Goal: Use online tool/utility: Utilize a website feature to perform a specific function

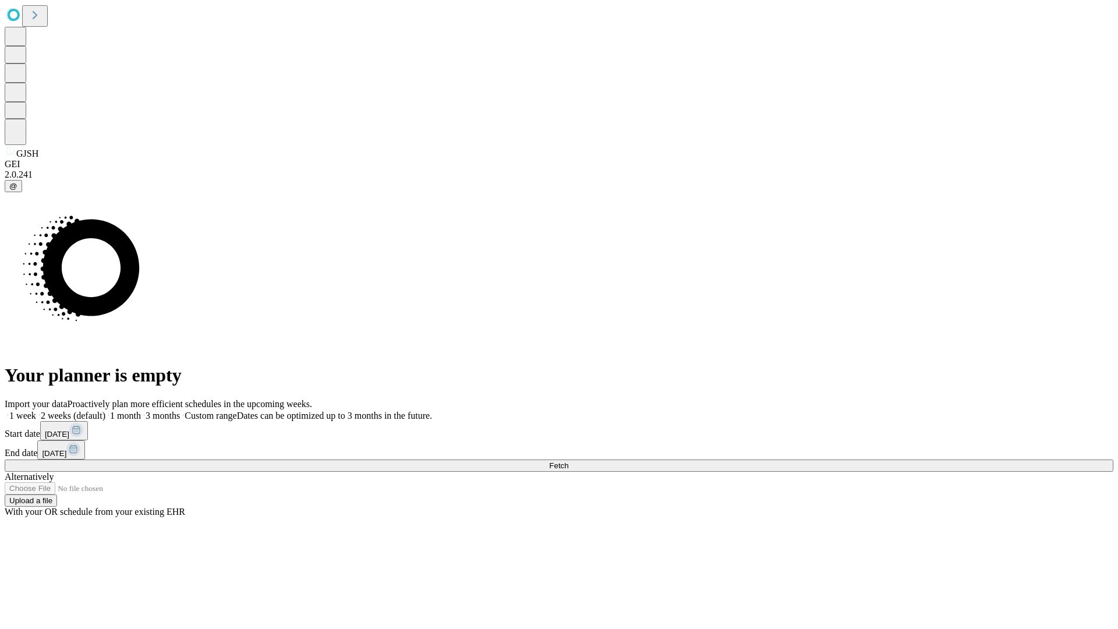
click at [568, 461] on span "Fetch" at bounding box center [558, 465] width 19 height 9
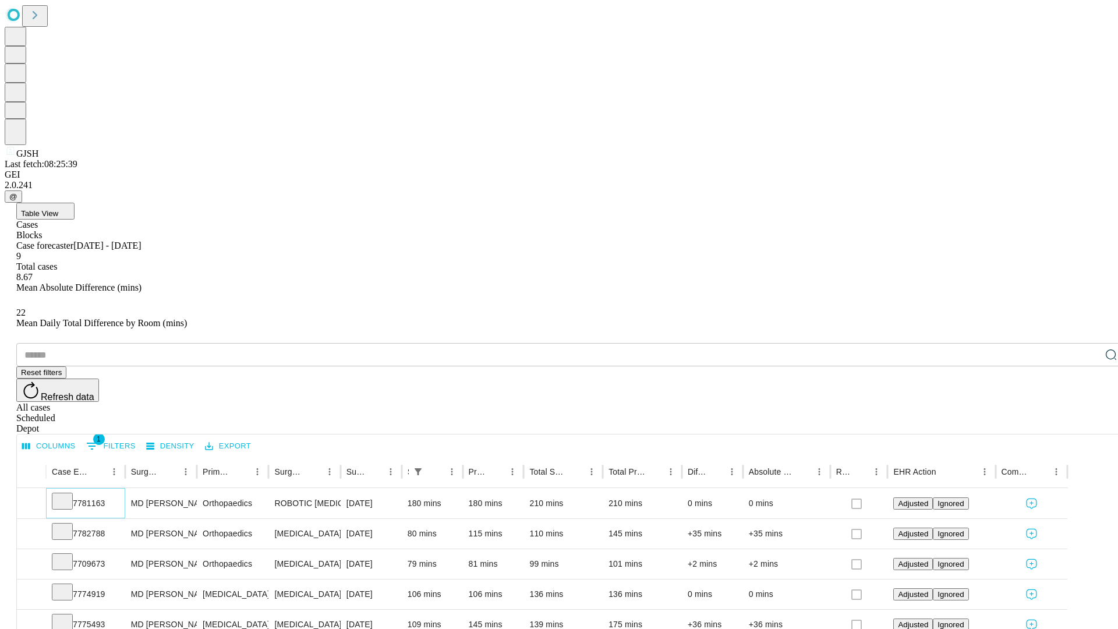
click at [68, 494] on icon at bounding box center [62, 500] width 12 height 12
